Goal: Task Accomplishment & Management: Manage account settings

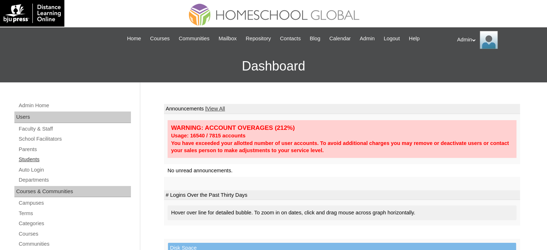
click at [32, 158] on link "Students" at bounding box center [74, 159] width 113 height 9
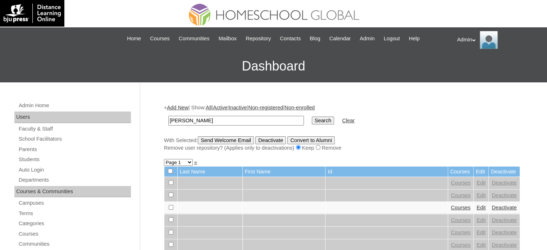
type input "Ducusin"
click at [312, 123] on input "Search" at bounding box center [323, 121] width 22 height 8
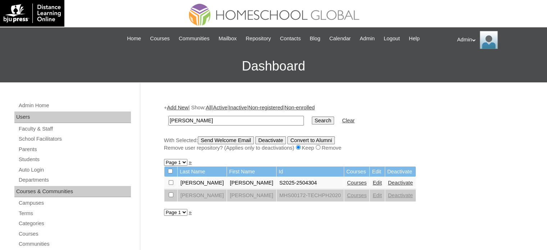
click at [373, 181] on link "Edit" at bounding box center [377, 183] width 9 height 6
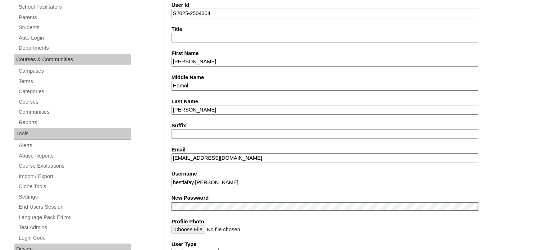
scroll to position [144, 0]
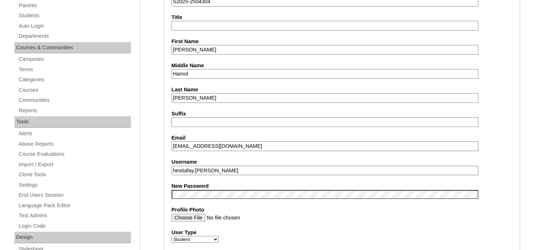
click at [366, 206] on label "Profile Photo" at bounding box center [342, 210] width 341 height 8
click at [366, 214] on input "Profile Photo" at bounding box center [325, 218] width 307 height 8
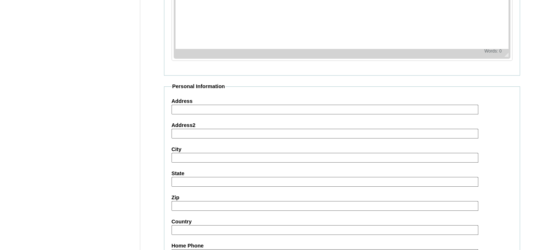
scroll to position [838, 0]
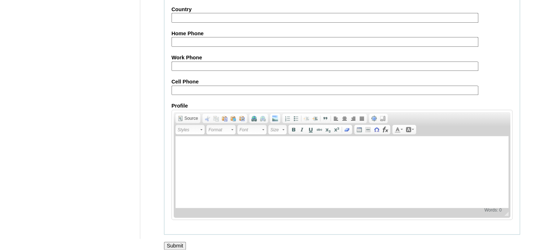
click at [178, 250] on div at bounding box center [273, 254] width 547 height 8
click at [178, 242] on input "Submit" at bounding box center [175, 246] width 22 height 8
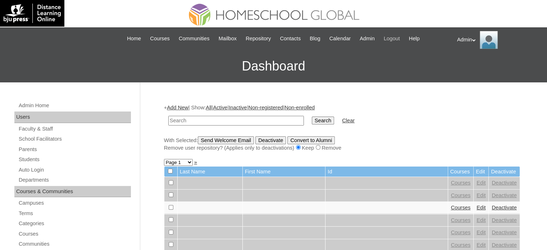
click at [400, 37] on span "Logout" at bounding box center [392, 39] width 16 height 8
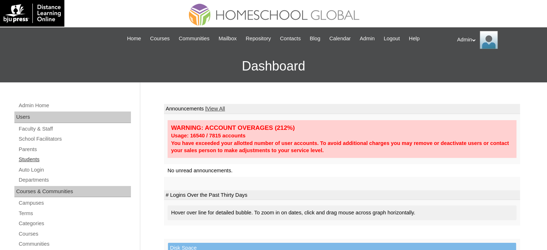
click at [23, 160] on link "Students" at bounding box center [74, 159] width 113 height 9
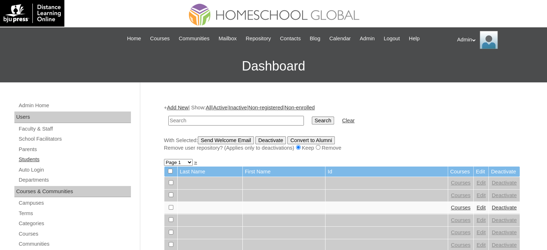
click at [29, 159] on link "Students" at bounding box center [74, 159] width 113 height 9
click at [27, 149] on link "Parents" at bounding box center [74, 149] width 113 height 9
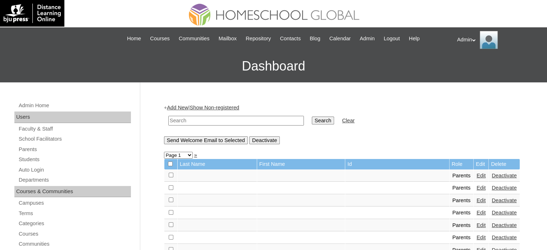
click at [229, 119] on input "text" at bounding box center [236, 121] width 136 height 10
type input "[PERSON_NAME]"
click at [312, 123] on input "Search" at bounding box center [323, 121] width 22 height 8
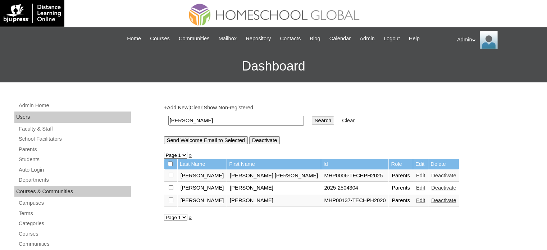
click at [416, 187] on link "Edit" at bounding box center [420, 188] width 9 height 6
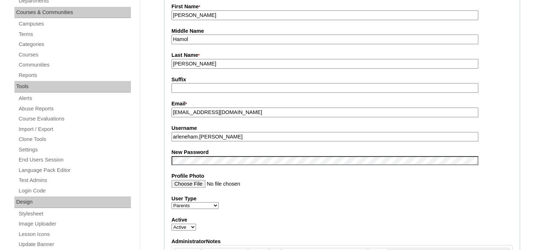
scroll to position [181, 0]
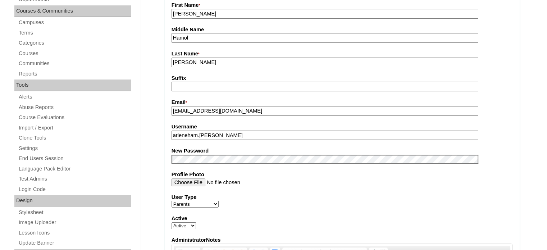
click at [383, 184] on input "Profile Photo" at bounding box center [325, 182] width 307 height 8
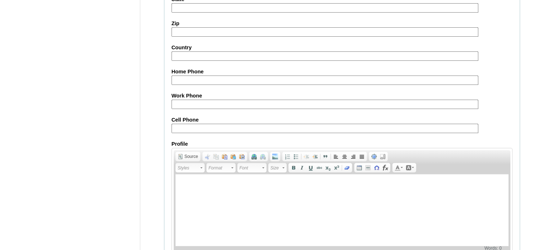
scroll to position [688, 0]
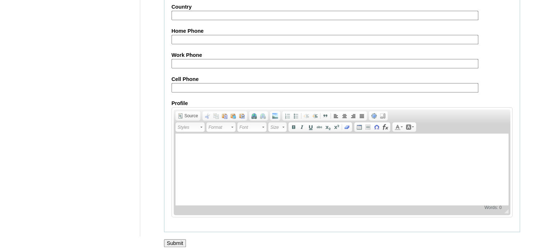
click at [174, 239] on input "Submit" at bounding box center [175, 243] width 22 height 8
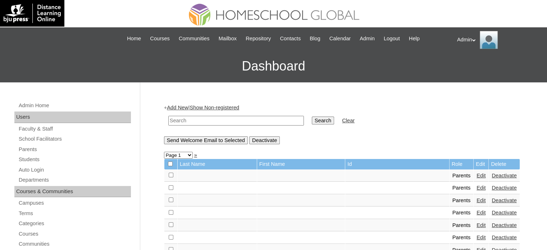
click at [240, 118] on input "text" at bounding box center [236, 121] width 136 height 10
click at [23, 149] on link "Parents" at bounding box center [74, 149] width 113 height 9
drag, startPoint x: 0, startPoint y: 0, endPoint x: 224, endPoint y: 118, distance: 253.7
click at [224, 118] on input "text" at bounding box center [236, 121] width 136 height 10
drag, startPoint x: 29, startPoint y: 160, endPoint x: 28, endPoint y: 150, distance: 10.2
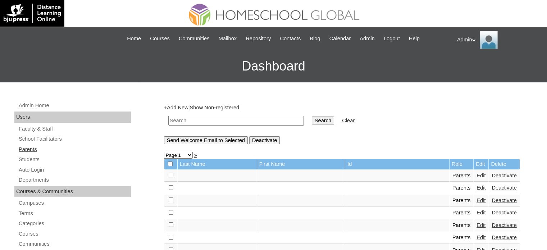
click at [29, 160] on link "Students" at bounding box center [74, 159] width 113 height 9
click at [27, 150] on link "Parents" at bounding box center [74, 149] width 113 height 9
